Goal: Task Accomplishment & Management: Use online tool/utility

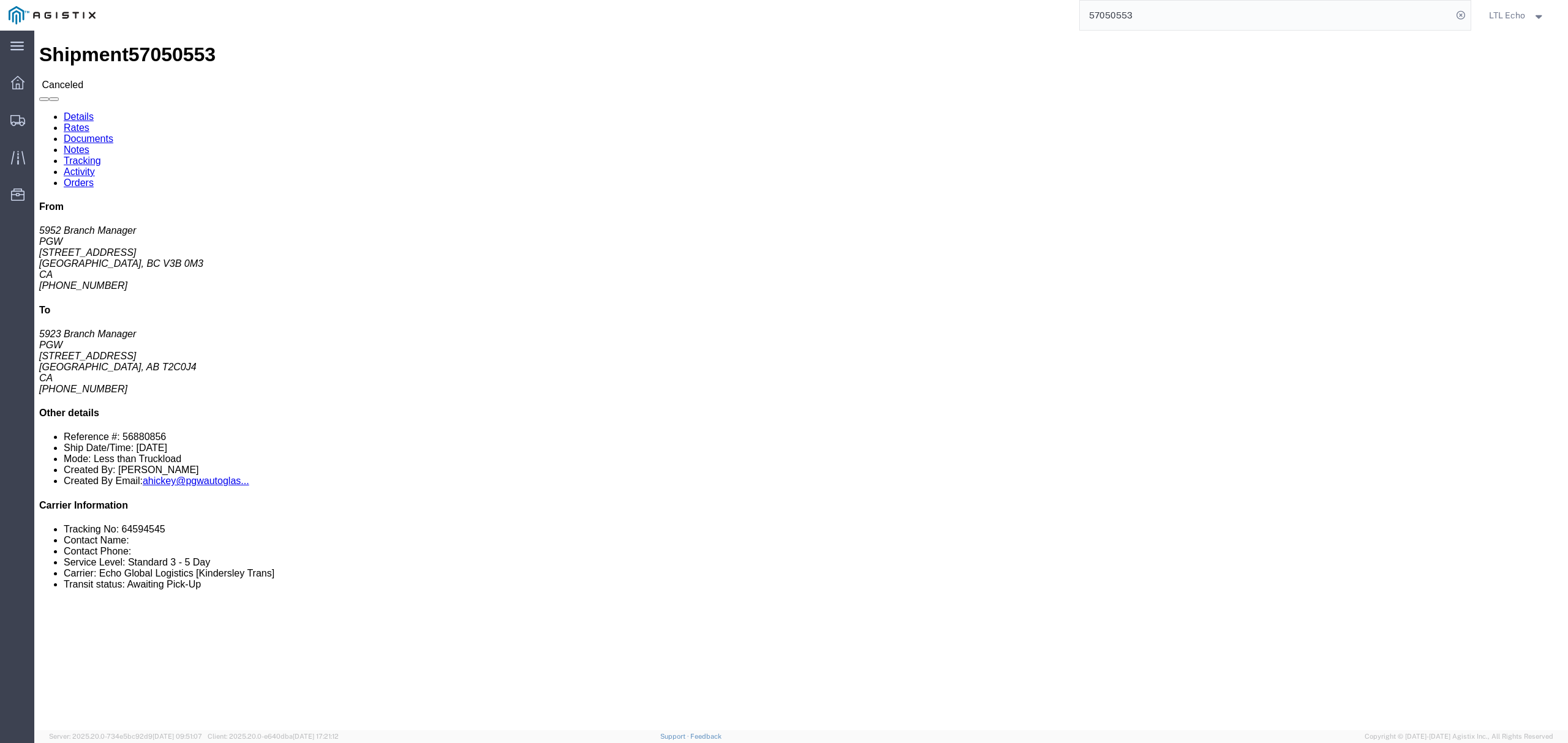
click li "Tracking No: 64594545"
copy li "64594545"
drag, startPoint x: 1155, startPoint y: 10, endPoint x: 875, endPoint y: -33, distance: 283.3
click at [875, 0] on html "main_menu Created with Sketch. Collapse Menu Dashboard Shipments Traffic Resour…" at bounding box center [784, 371] width 1568 height 743
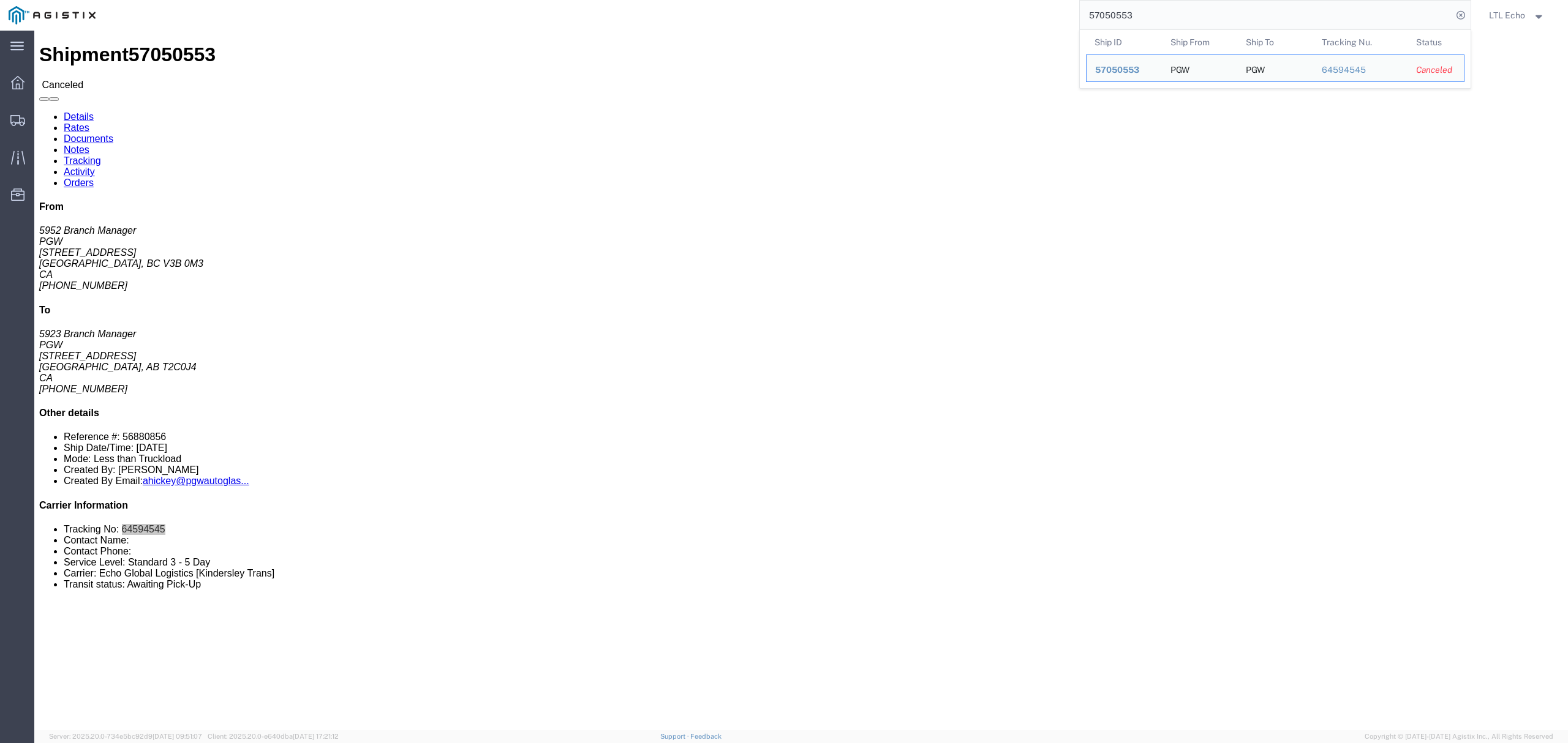
paste input "96737"
type input "57096737"
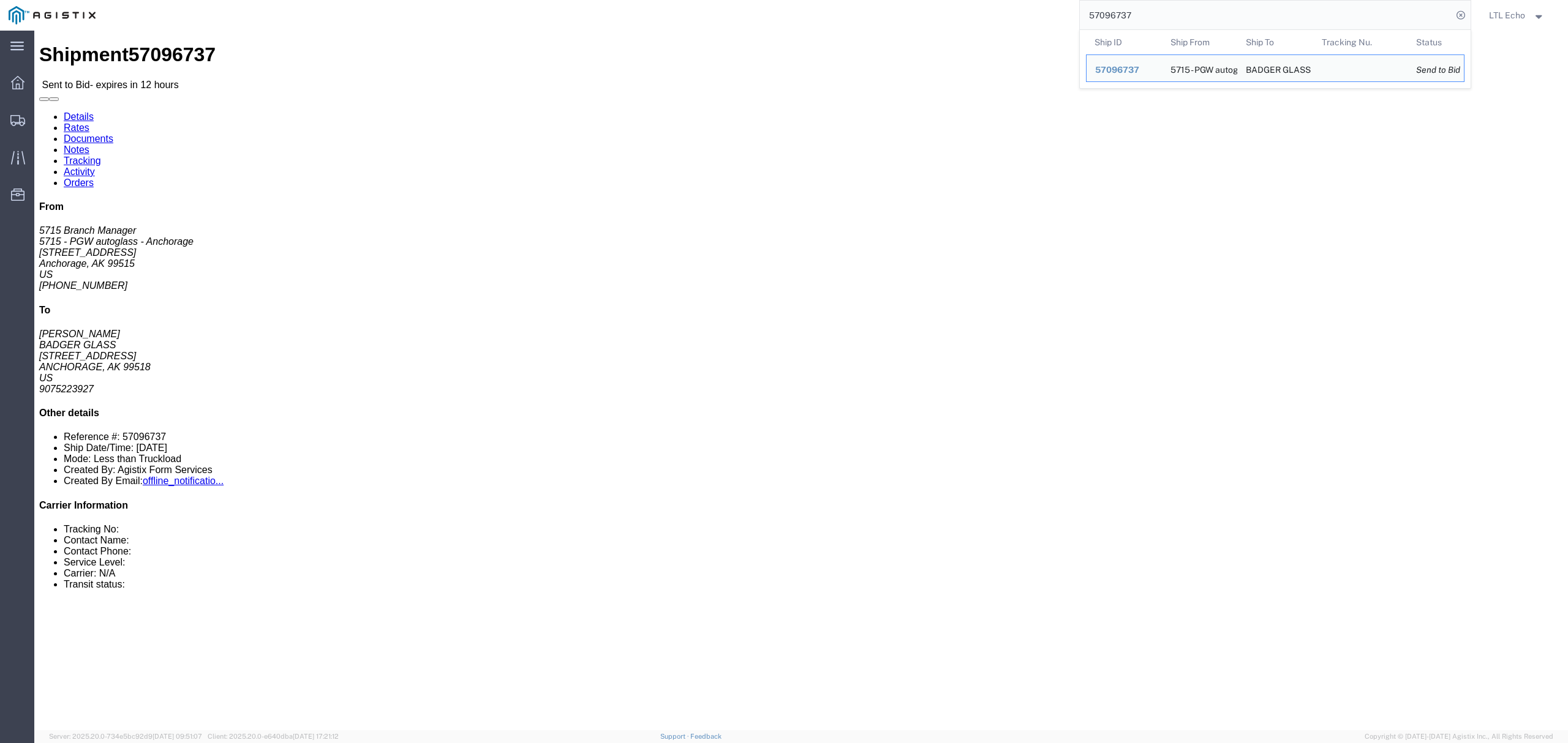
click address "BADGER GLASS (KEN) 5611 SILVERADO WAY ANCHORAGE, AK 99518 United States 9075223…"
copy address "99518"
click address "5715 - PGW autoglass - Anchorage (5715 Branch Manager) 5715 230 King Cir Anchor…"
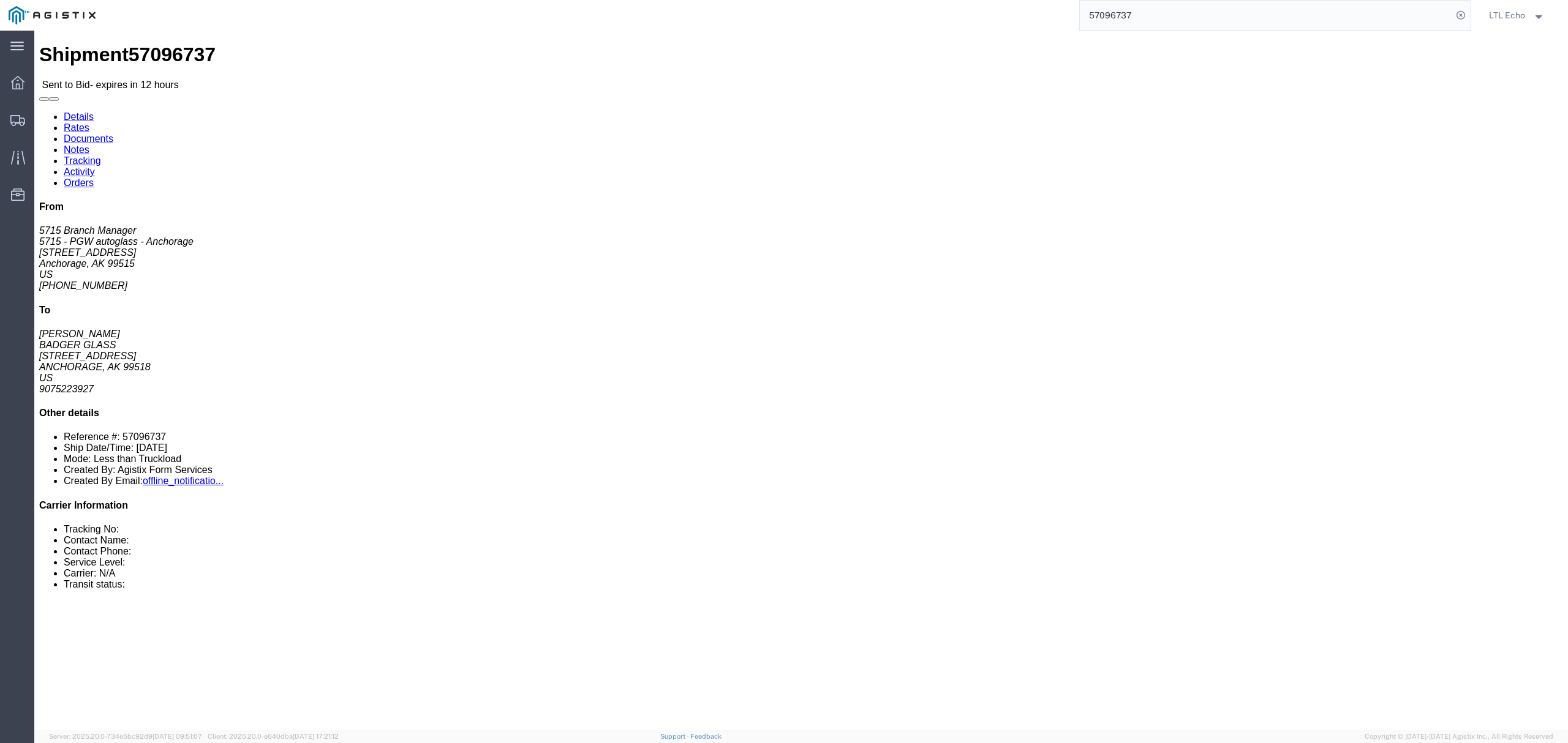
copy address "99515"
click address "BADGER GLASS (KEN) 5611 SILVERADO WAY ANCHORAGE, AK 99518 United States 9075223…"
copy address "99518"
click address "BADGER GLASS (KEN) 5611 SILVERADO WAY ANCHORAGE, AK 99518 United States 9075223…"
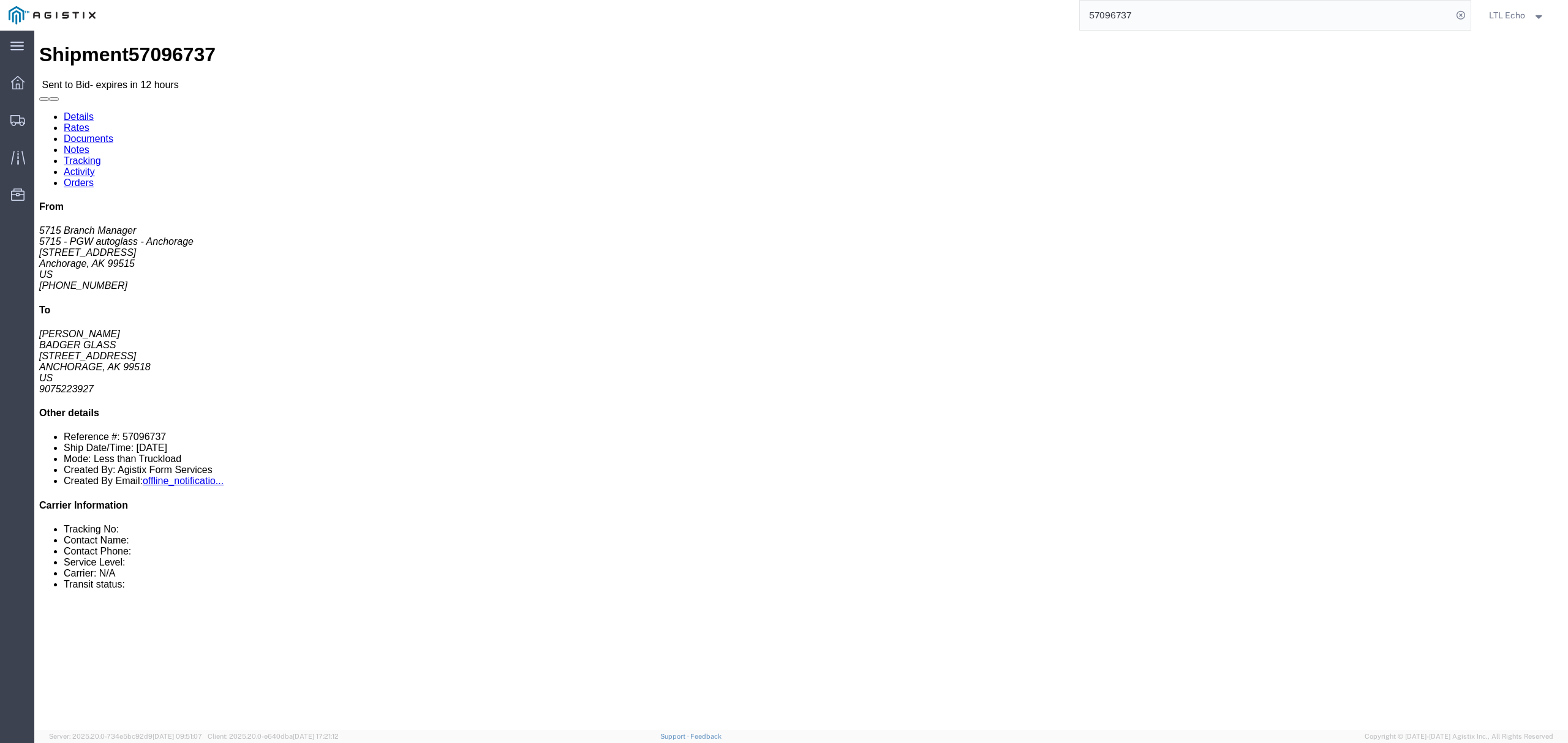
click address "BADGER GLASS (KEN) 5611 SILVERADO WAY ANCHORAGE, AK 99518 United States 9075223…"
drag, startPoint x: 431, startPoint y: 143, endPoint x: 328, endPoint y: 136, distance: 103.2
click div "Ship To BADGER GLASS (KEN) 5611 SILVERADO WAY ANCHORAGE, AK 99518 United States…"
copy address "5611 SILVERADO WAY ANCHORAGE, AK 99518"
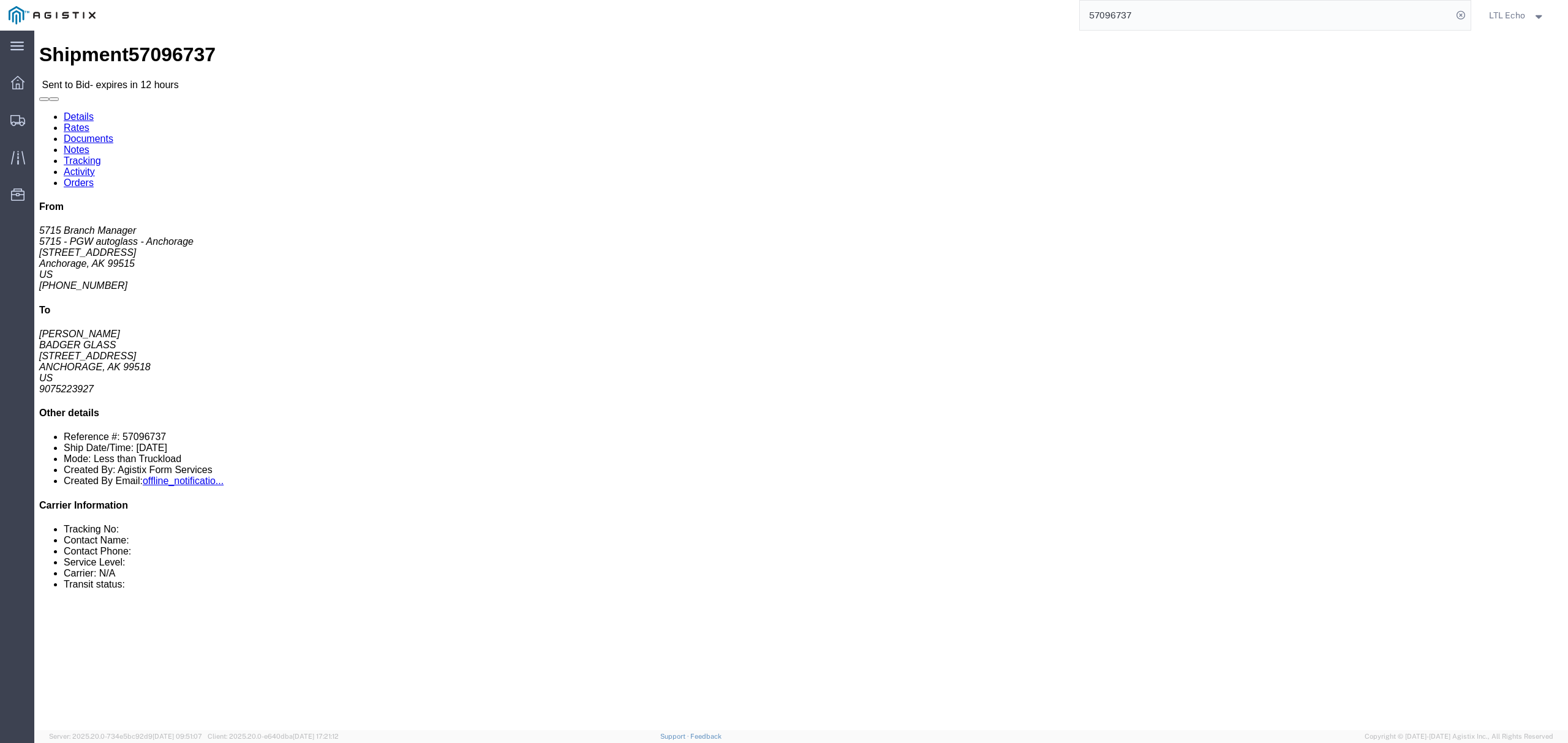
click div "Ship To BADGER GLASS (KEN) 5611 SILVERADO WAY ANCHORAGE, AK 99518 United States…"
drag, startPoint x: 429, startPoint y: 129, endPoint x: 326, endPoint y: 129, distance: 103.0
click div "Ship To BADGER GLASS (KEN) 5611 SILVERADO WAY ANCHORAGE, AK 99518 United States…"
copy address "5611 SILVERADO WAY"
click address "BADGER GLASS (KEN) 5611 SILVERADO WAY ANCHORAGE, AK 99518 United States 9075223…"
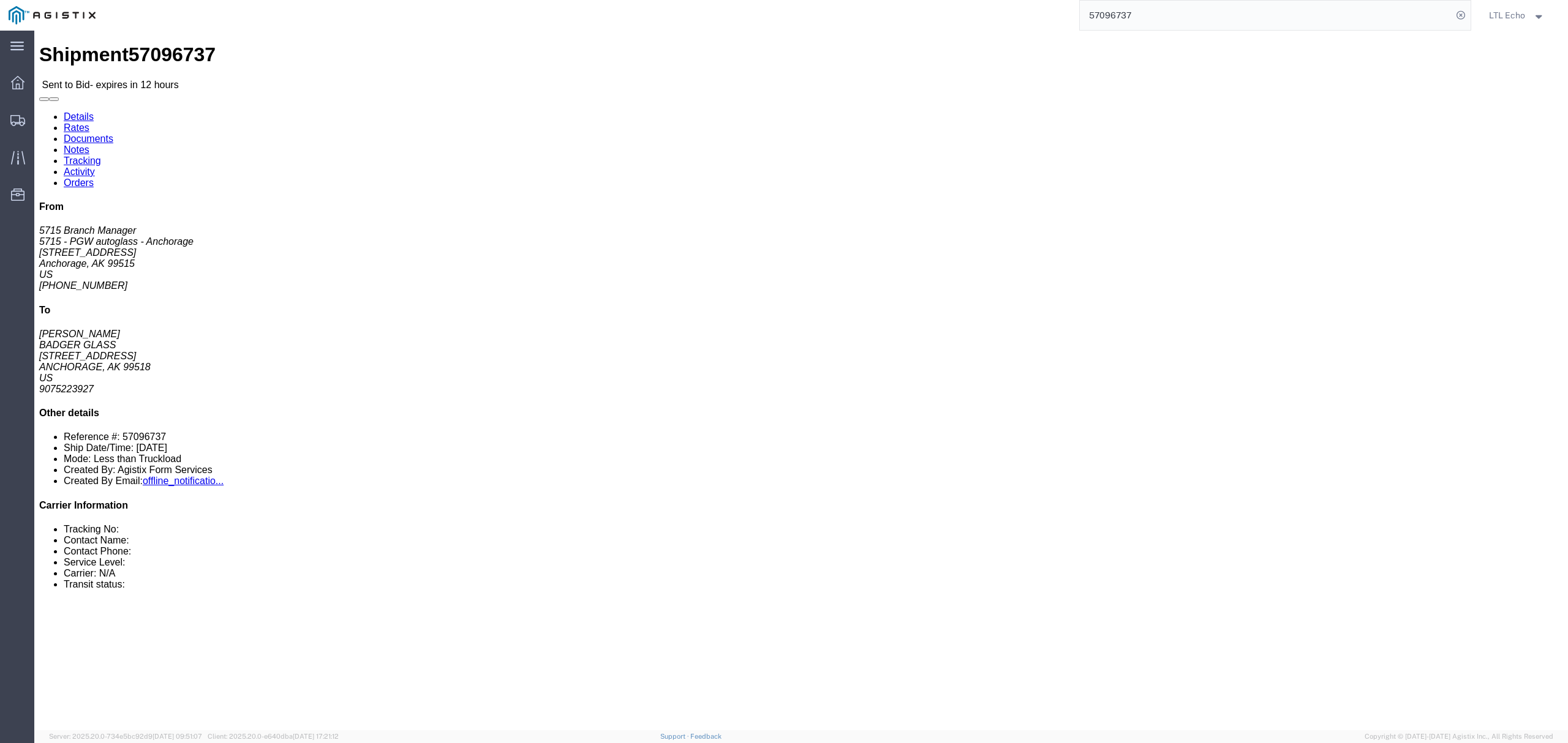
click address "BADGER GLASS (KEN) 5611 SILVERADO WAY ANCHORAGE, AK 99518 United States 9075223…"
copy address "9075223927"
click li "Reference #: 57096737"
copy li "57096737"
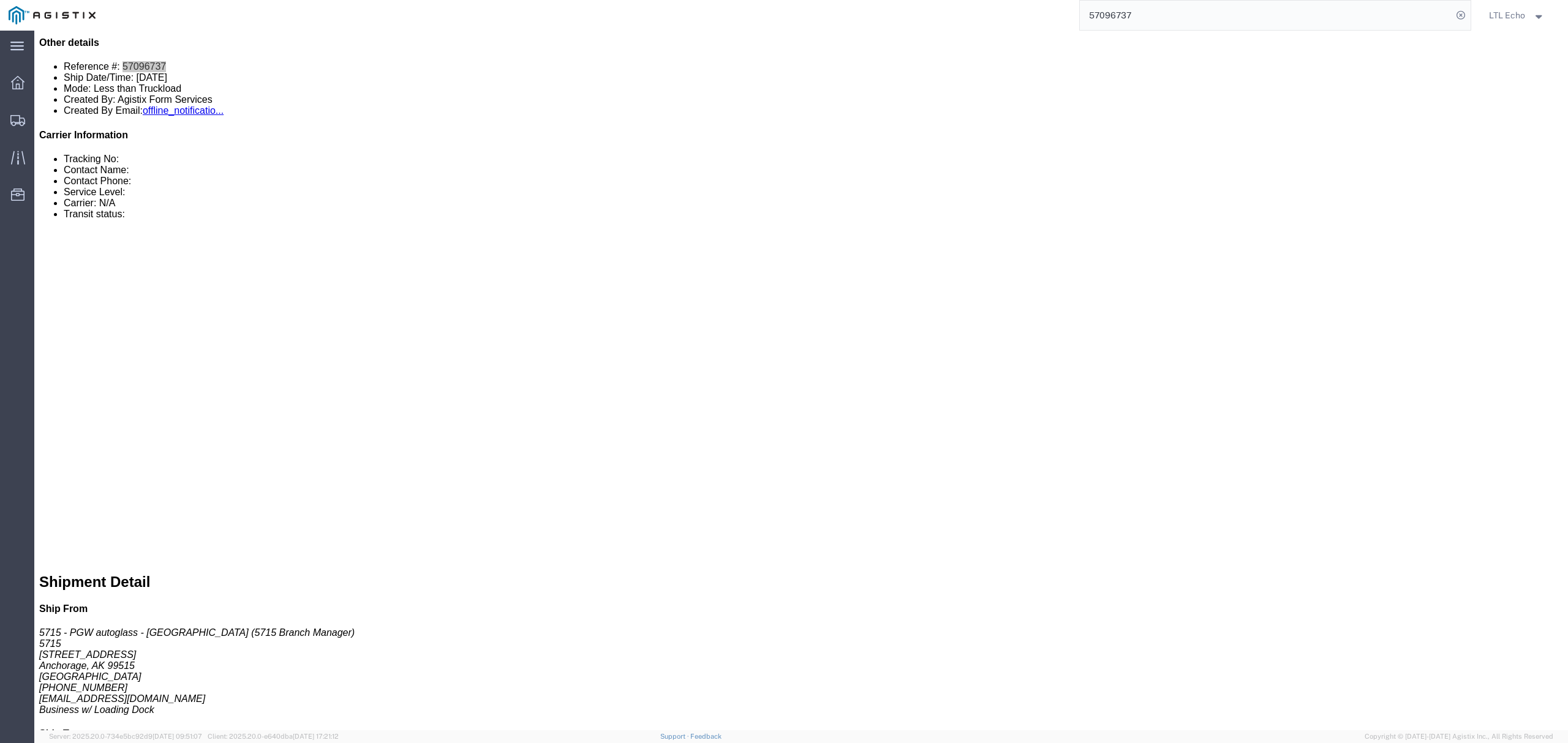
scroll to position [408, 0]
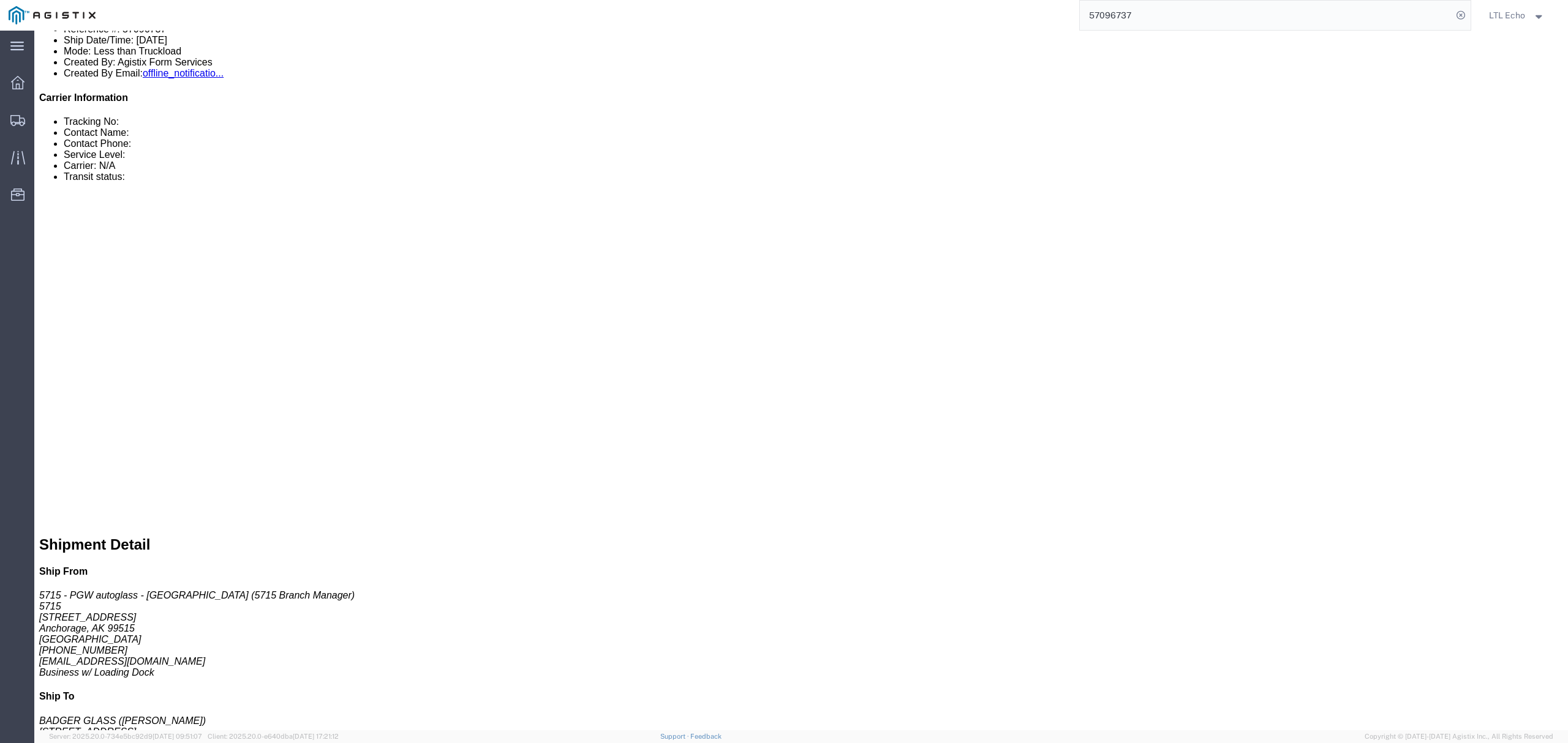
drag, startPoint x: 180, startPoint y: 210, endPoint x: 98, endPoint y: 208, distance: 82.0
click p "Cost Center: 5715 Freight Out Cost Center Number: 5715-6300-66000-0000"
copy b "5715-6300-66000-0000"
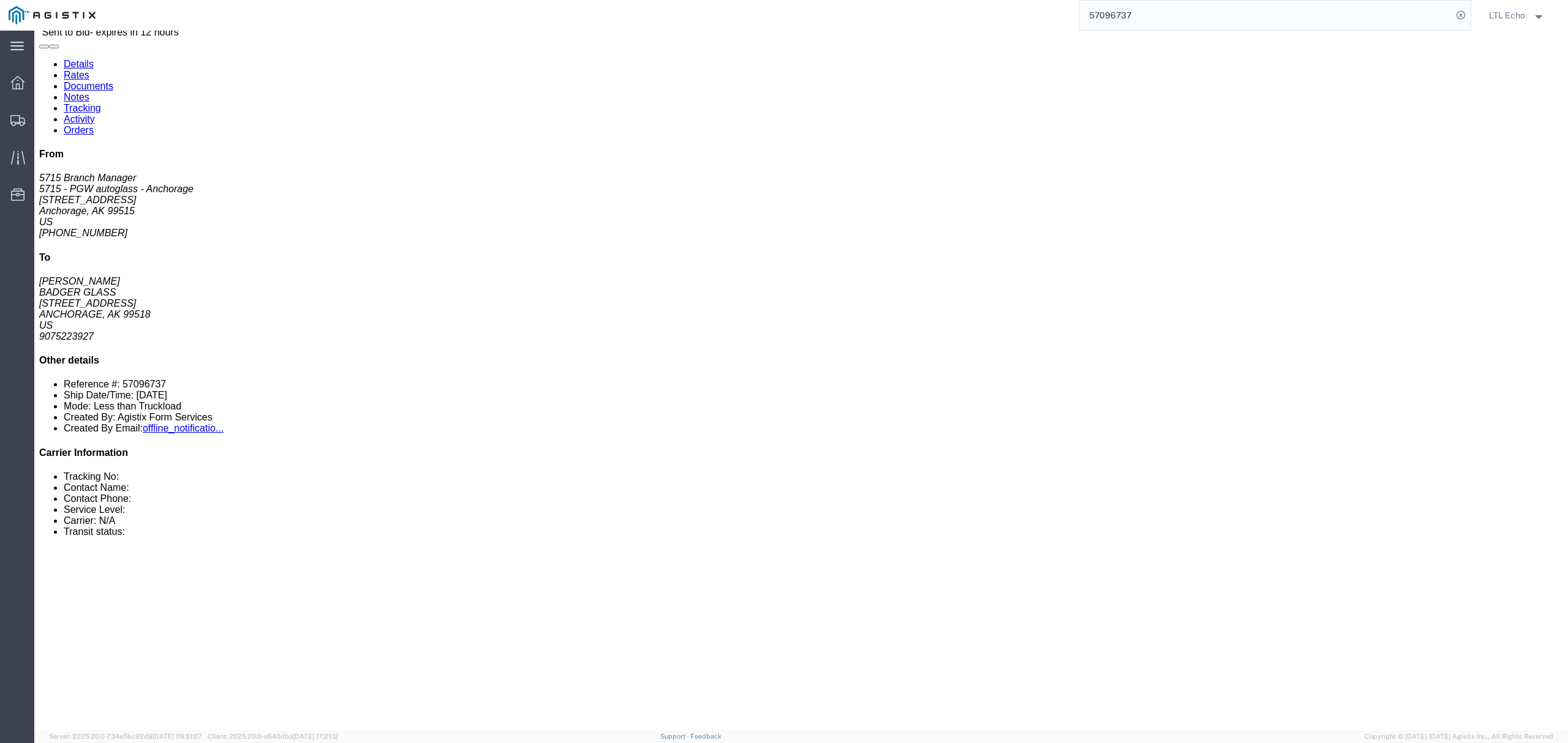
scroll to position [163, 0]
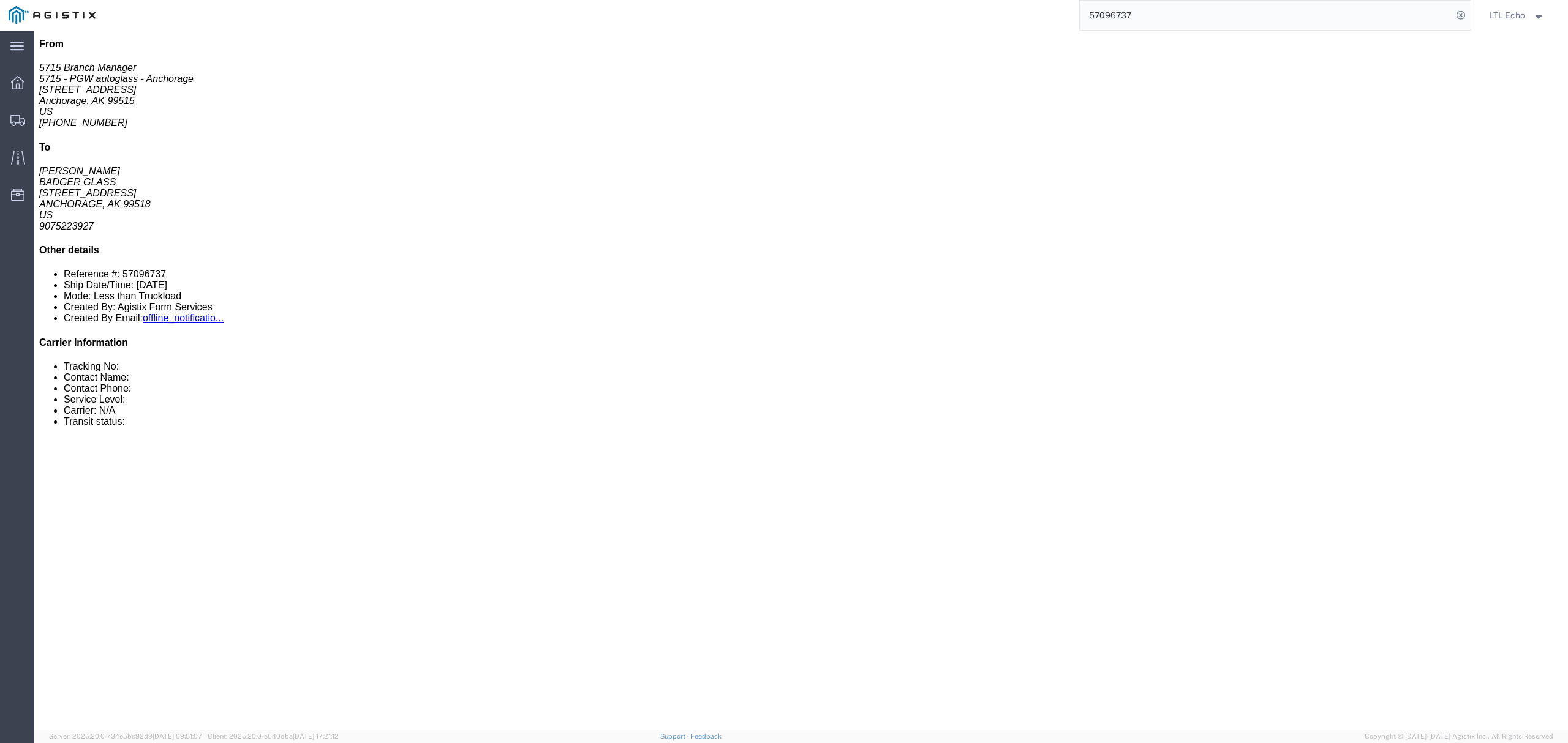
click link "Enter / Modify Bid"
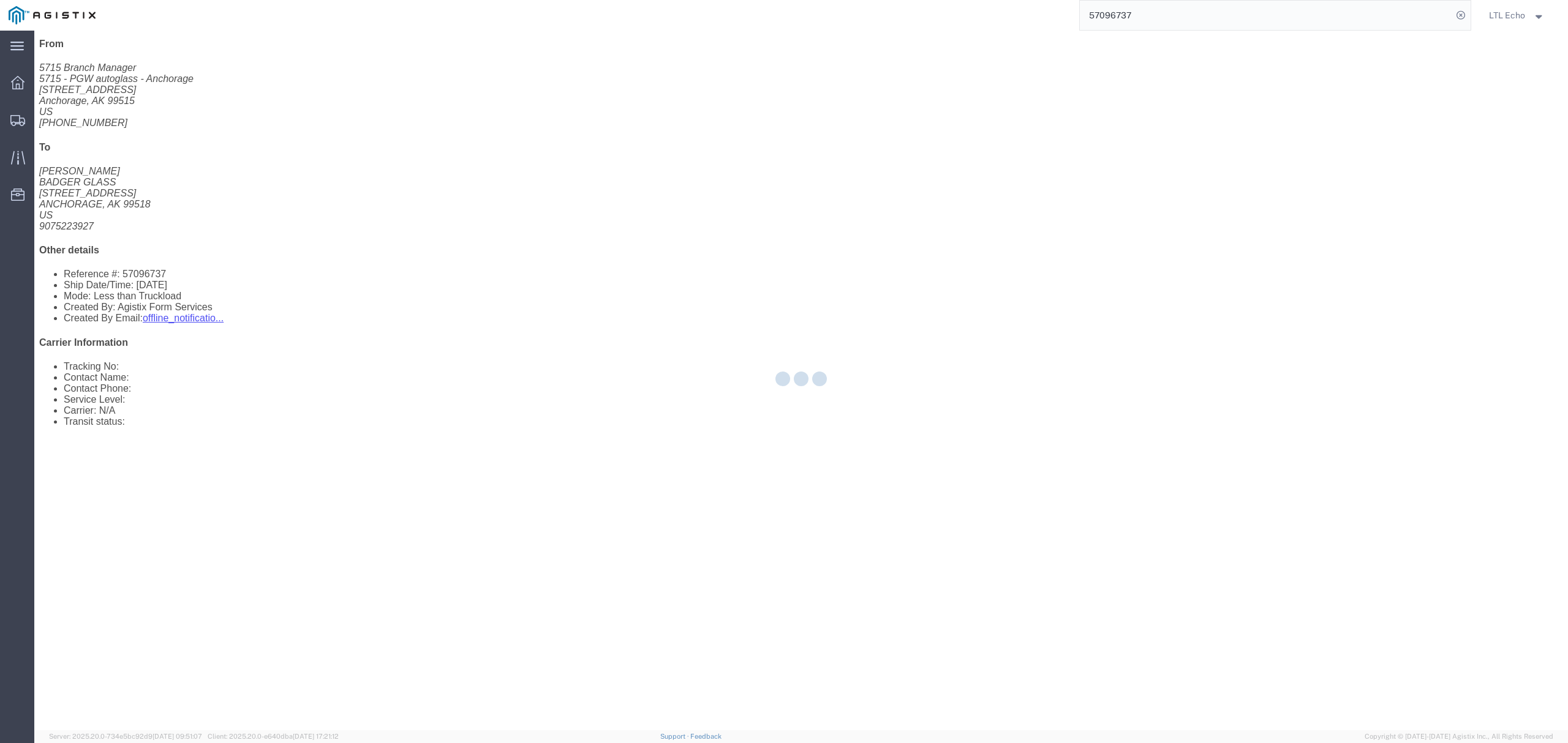
select select "4622"
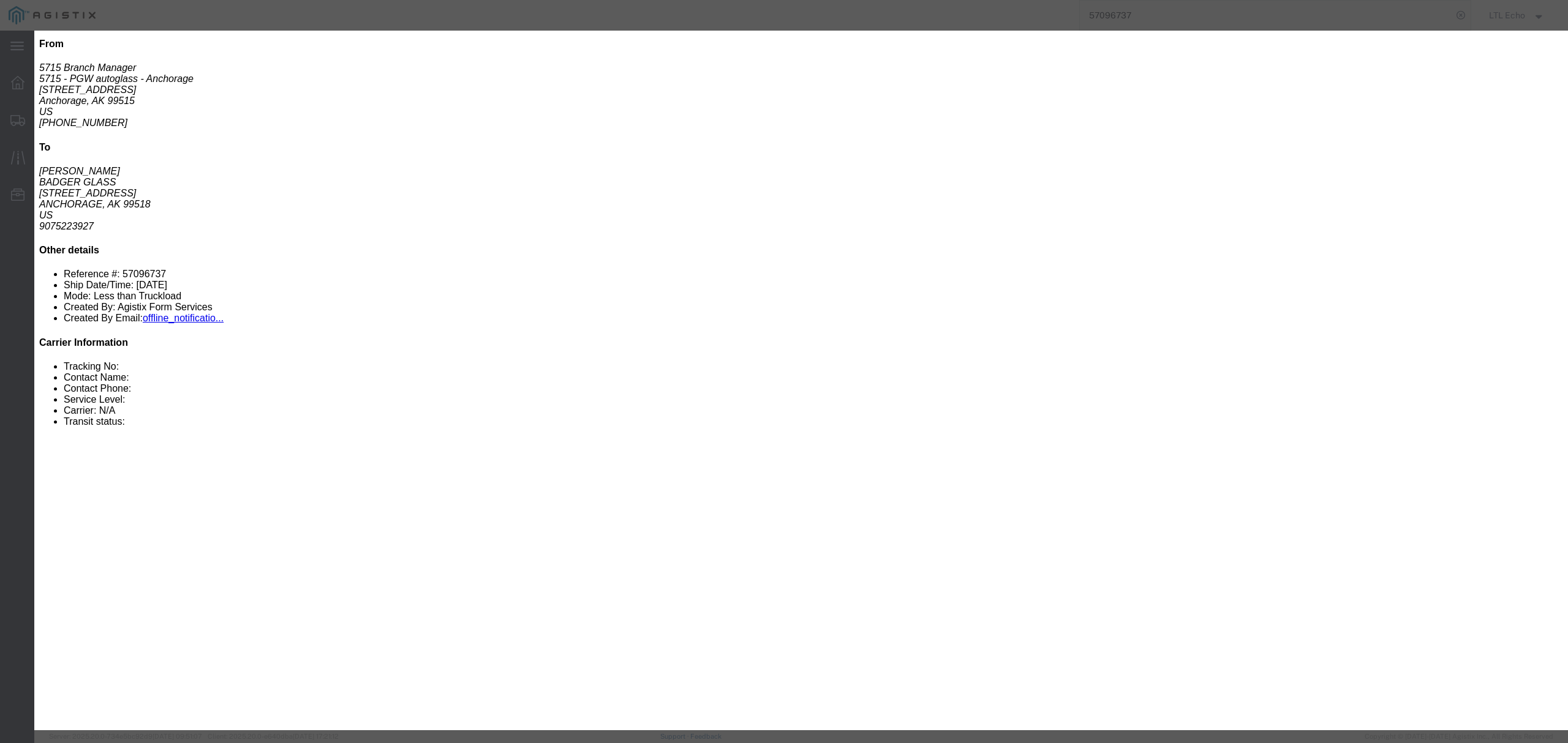
click select "Select Guaranteed Next Day LTL Standard 3-5 Day Rail TL Standard 3 - 5 Day"
select select "14328"
click select "Select Guaranteed Next Day LTL Standard 3-5 Day Rail TL Standard 3 - 5 Day"
click div "Bid Name"
click input "text"
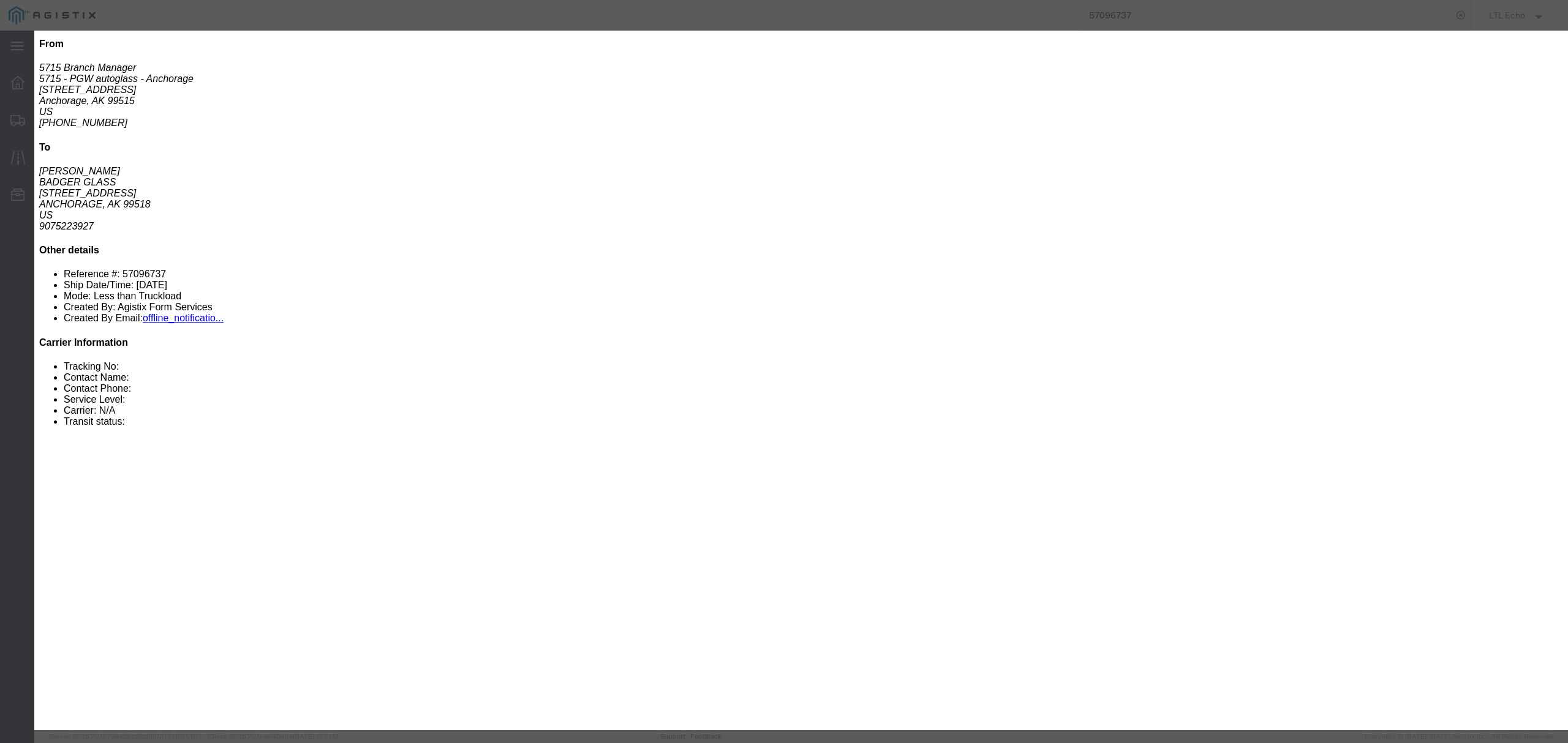
paste input "64654129"
type input "64654129"
click input "number"
type input "223.60"
click button "Submit"
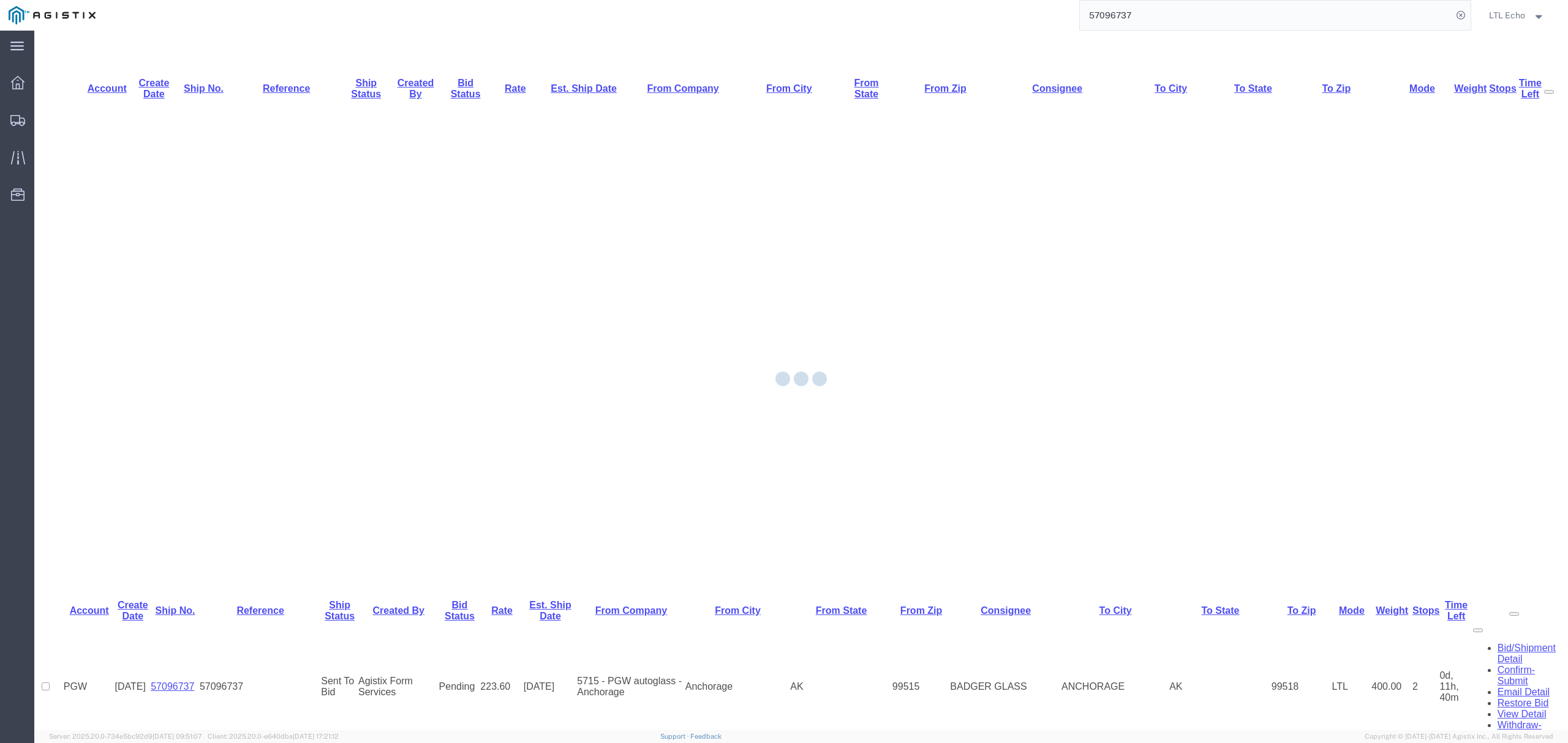
scroll to position [0, 0]
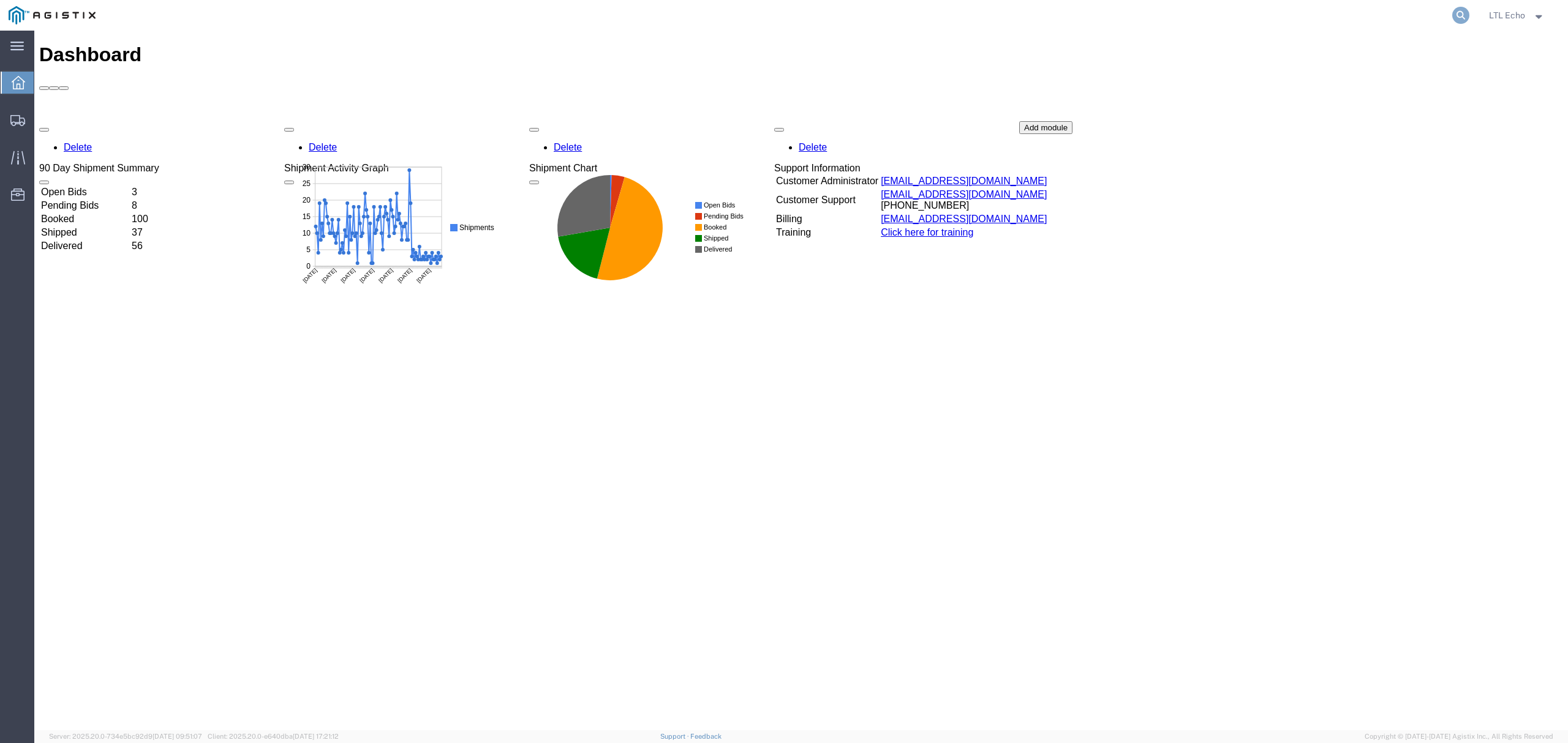
click at [1455, 11] on icon at bounding box center [1460, 15] width 17 height 17
click at [1424, 13] on input "search" at bounding box center [1266, 16] width 372 height 30
paste input "57096569"
type input "57096569"
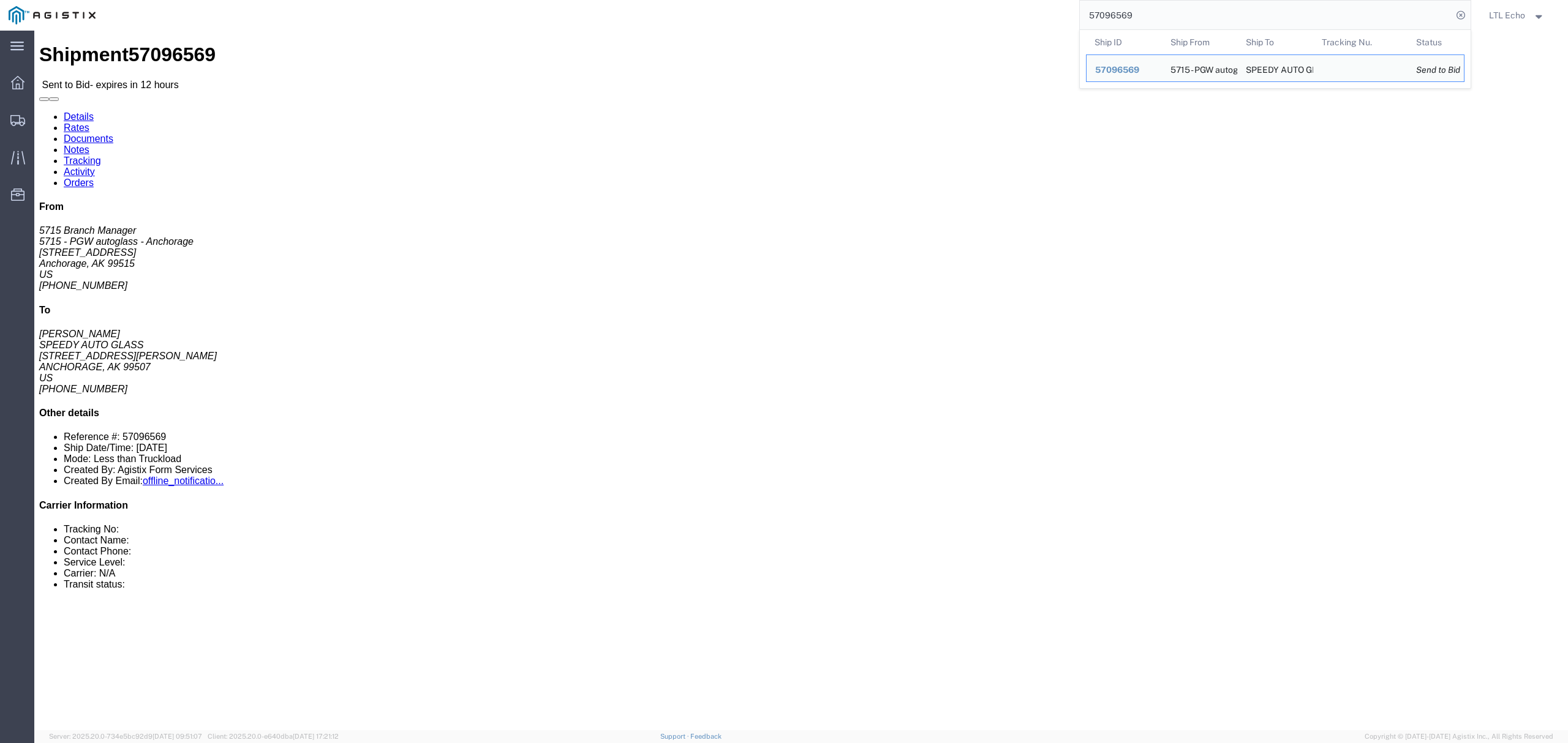
click address "SPEEDY AUTO GLASS (JOHN) 6511 BRAYTON DRIVE ANCHORAGE, AK 99507 United States 9…"
copy address "99507"
click b "57096569"
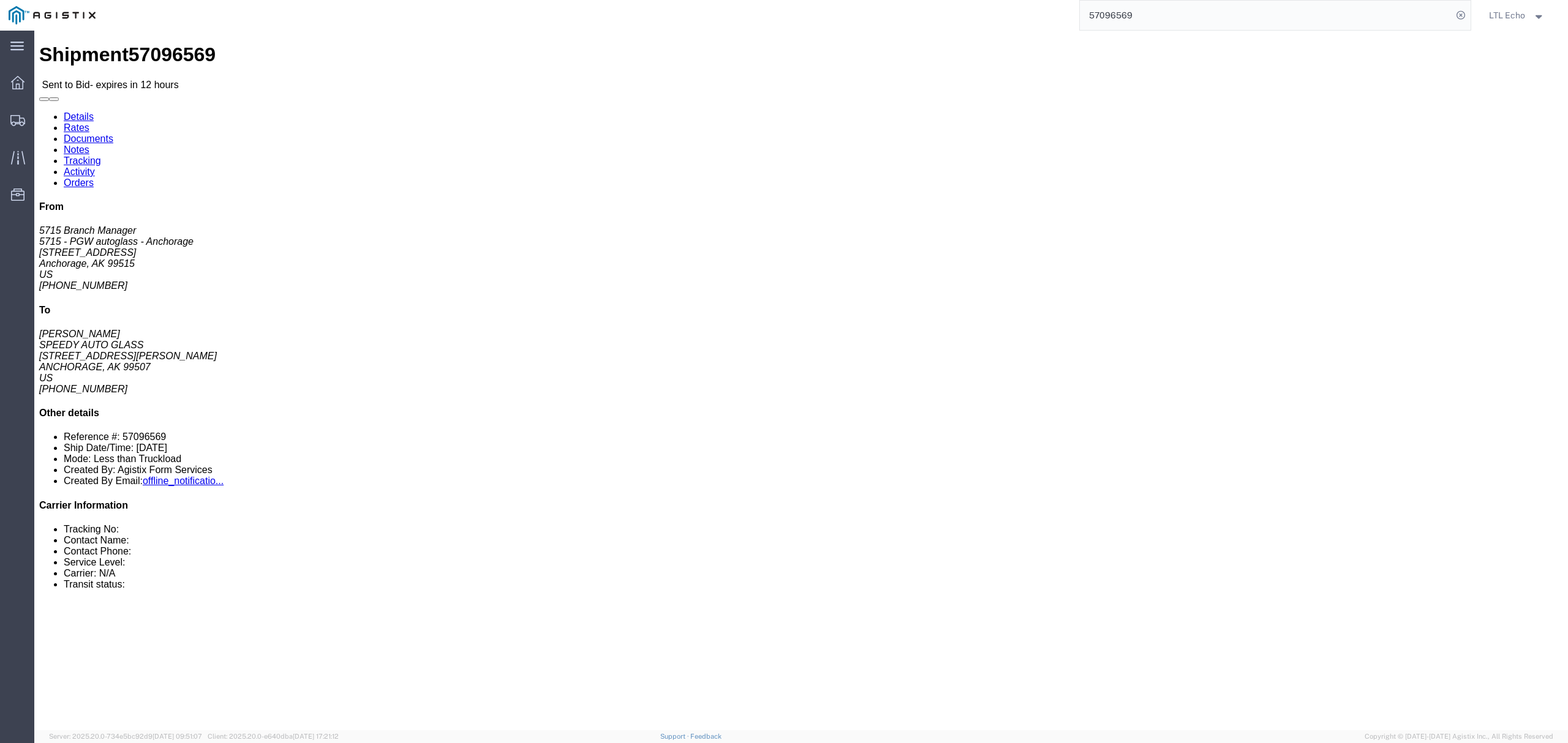
copy b "57096569"
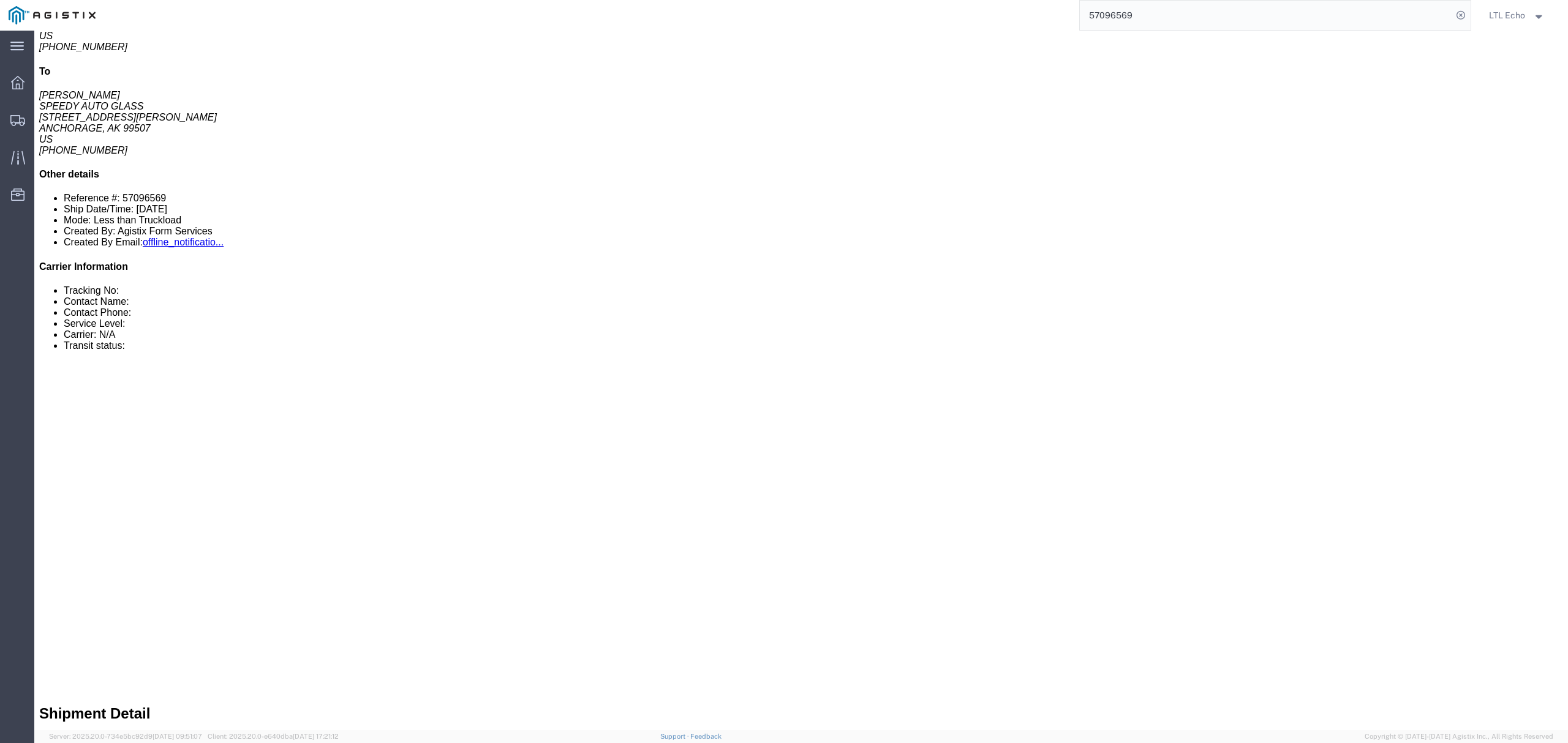
scroll to position [327, 0]
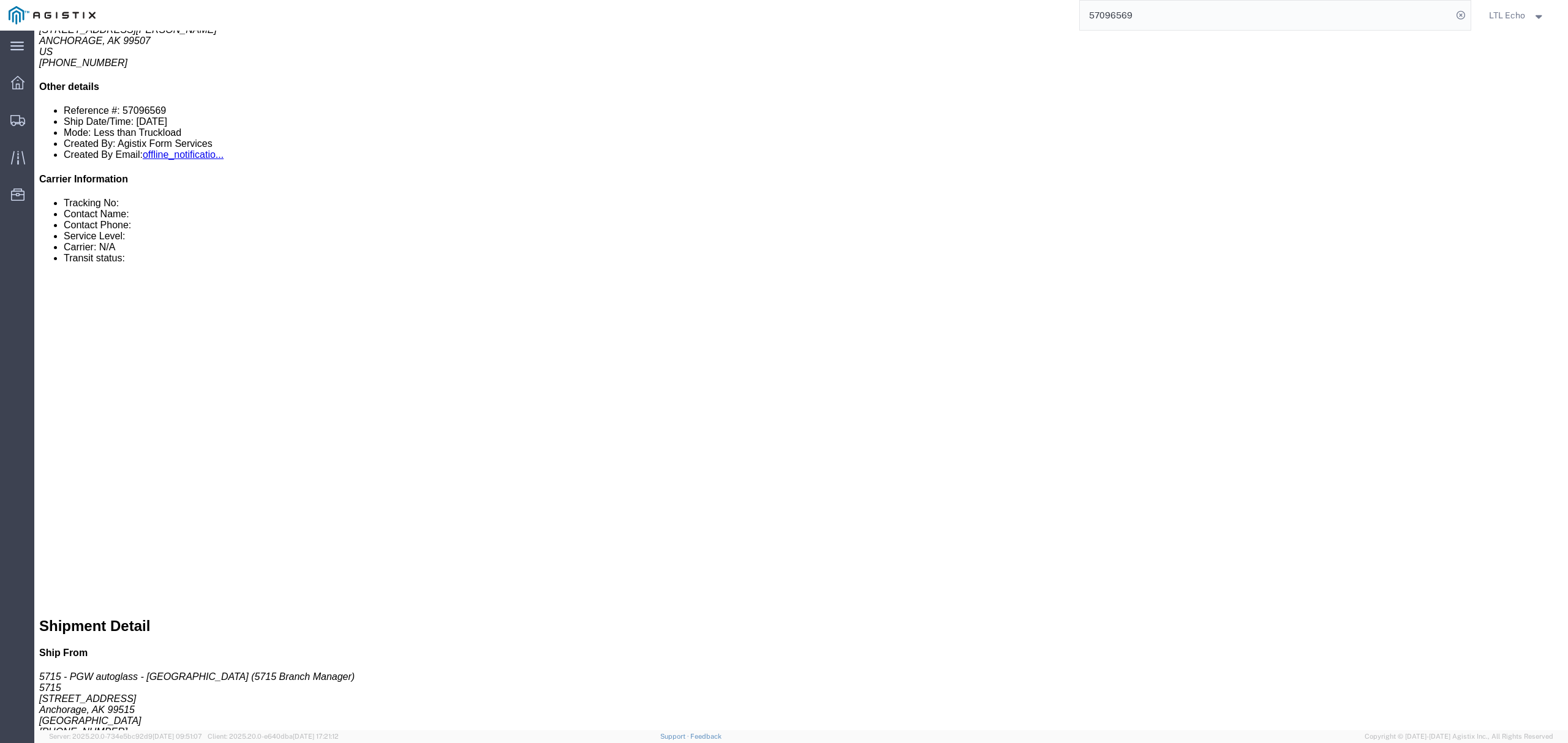
drag, startPoint x: 189, startPoint y: 293, endPoint x: 96, endPoint y: 294, distance: 93.0
click p "Cost Center: 5715 Freight Out Cost Center Number: 5715-6300-66000-0000"
copy b "5715-6300-66000-0000"
click link "Enter / Modify Bid"
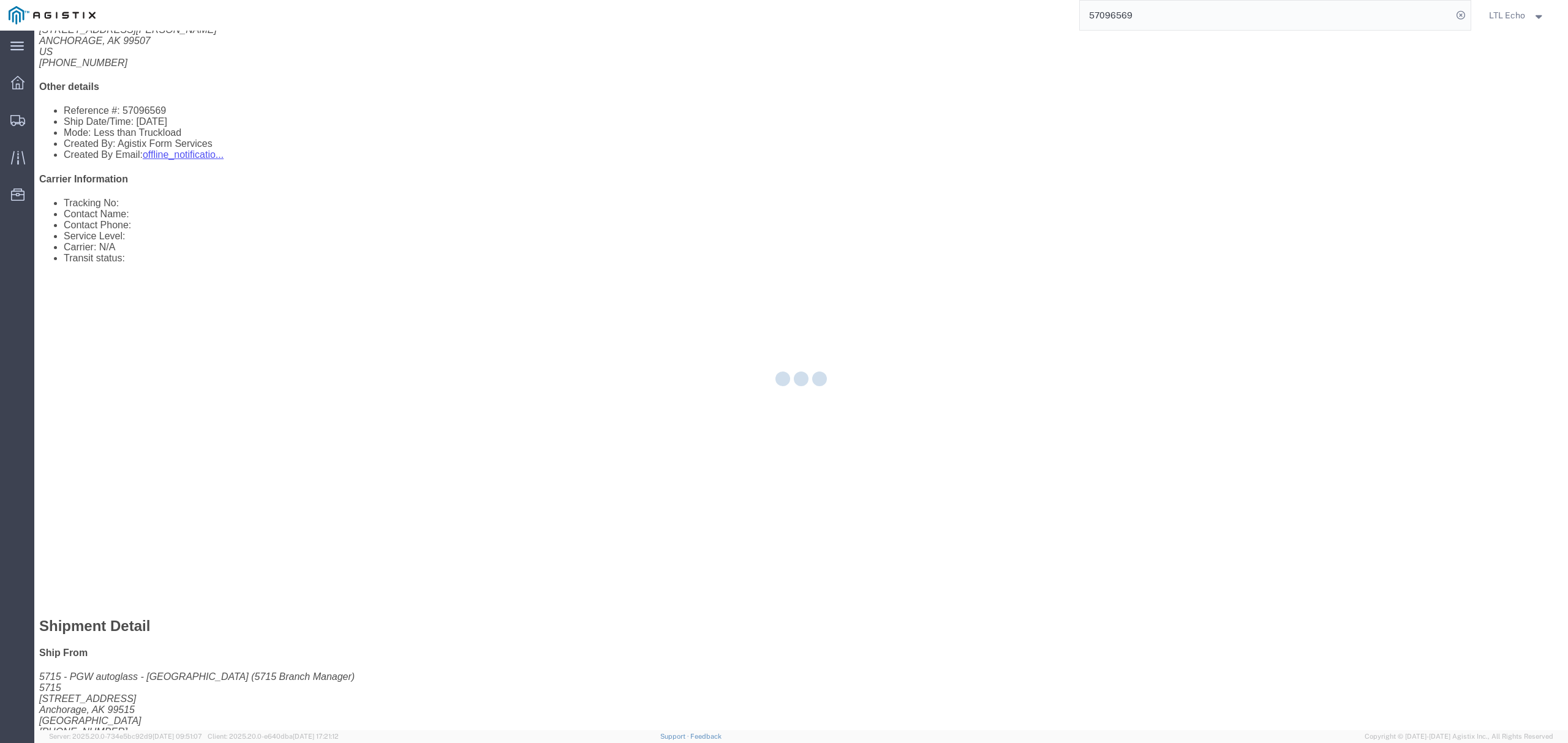
select select "4622"
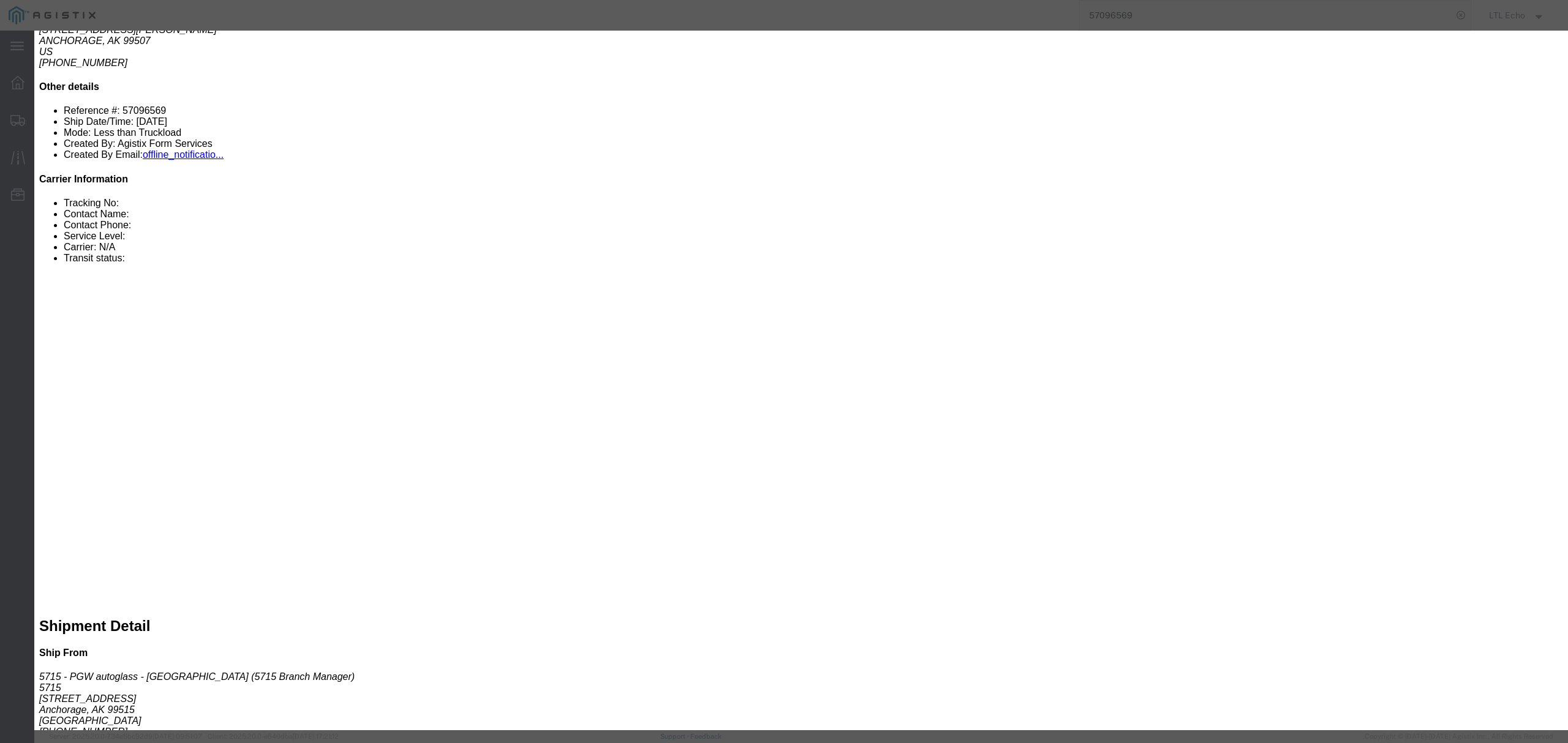
click input "text"
paste input "64653527"
type input "64653527"
click div "Select 2 Day Service 3 Axle Winch Truck 3 to 5 Day Service 96L Domestic Flat Ra…"
click input "number"
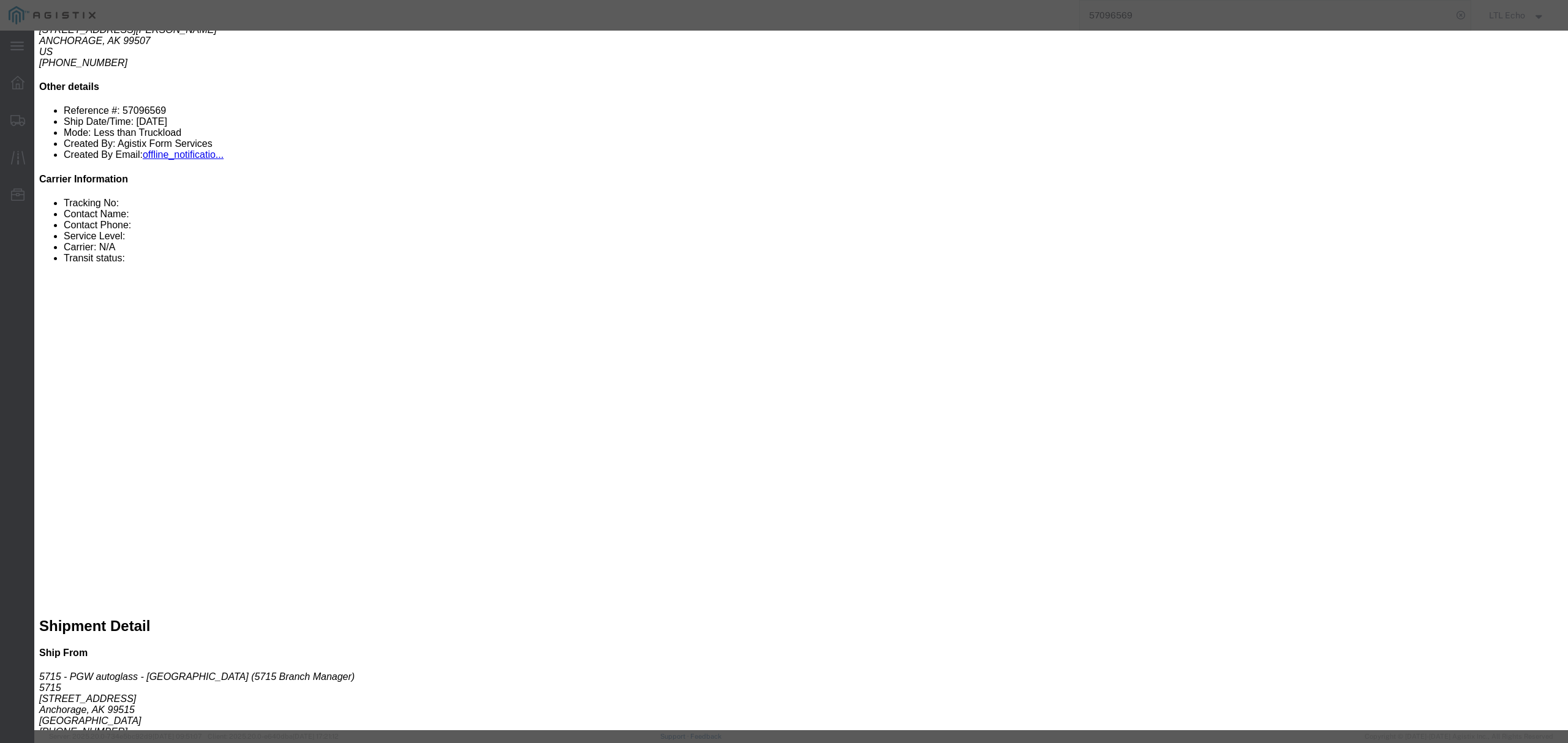
paste input "223.60"
type input "223.60"
click button "Submit"
click select "Select Guaranteed Next Day LTL Standard 3-5 Day Rail TL Standard 3 - 5 Day"
select select "14328"
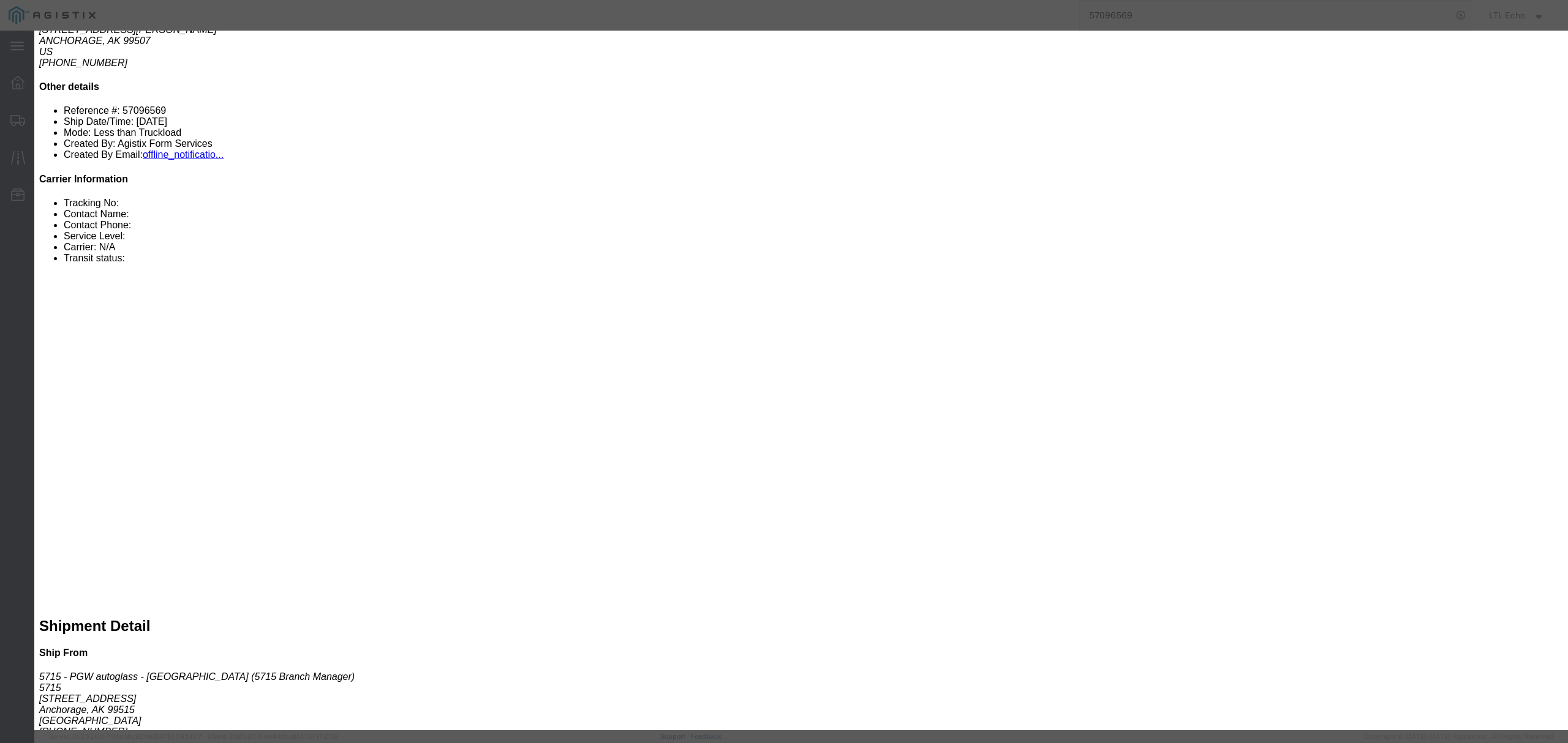
click select "Select Guaranteed Next Day LTL Standard 3-5 Day Rail TL Standard 3 - 5 Day"
click button "Submit"
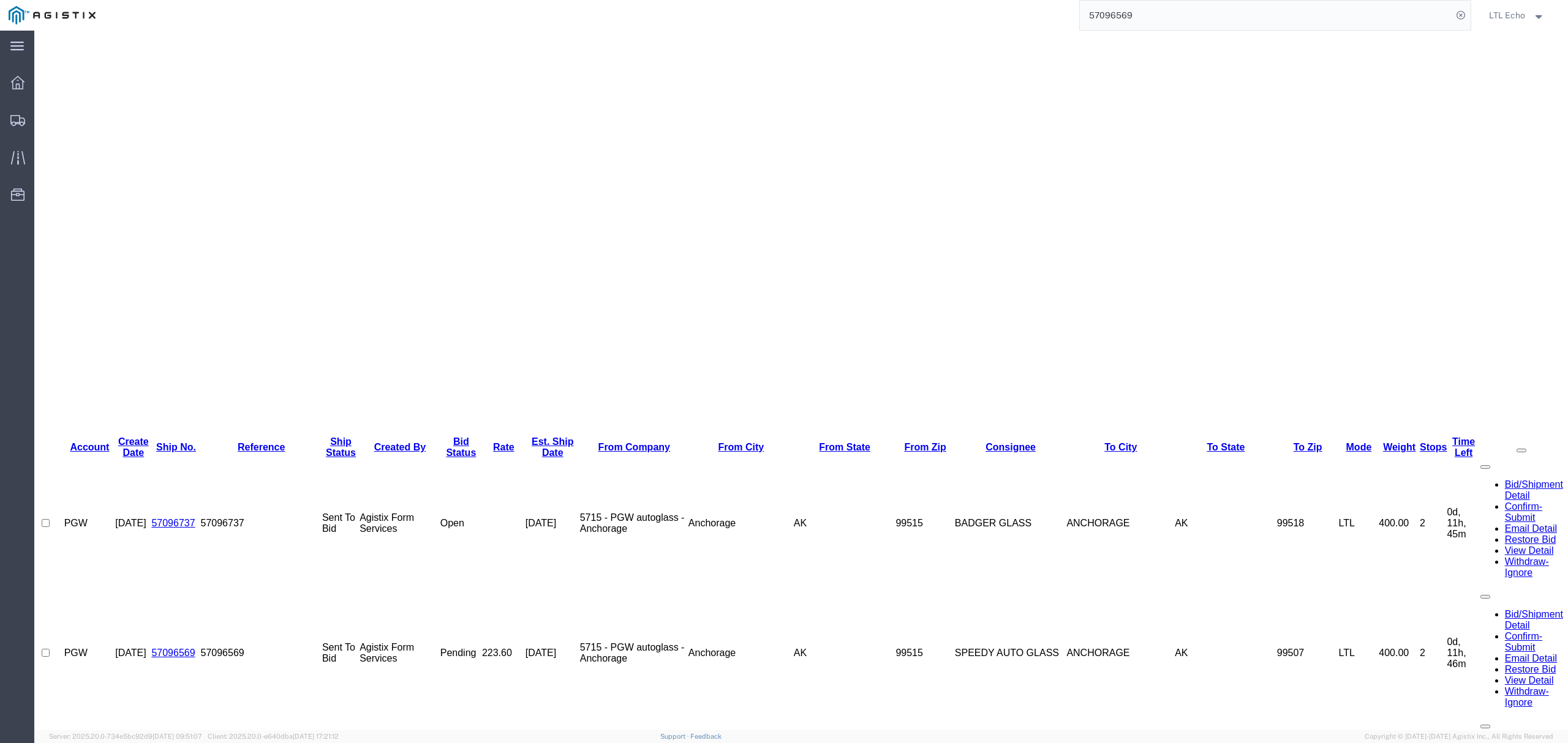
scroll to position [0, 0]
